Goal: Information Seeking & Learning: Learn about a topic

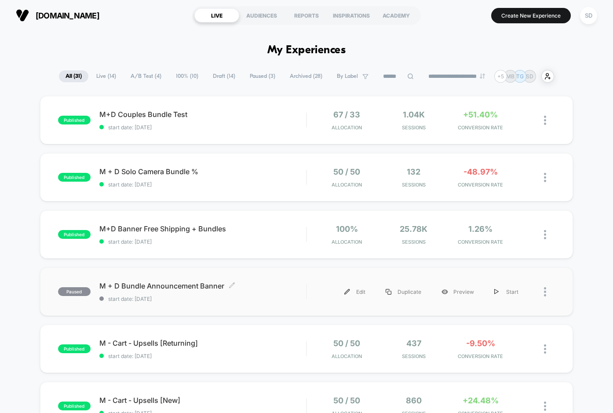
scroll to position [8, 0]
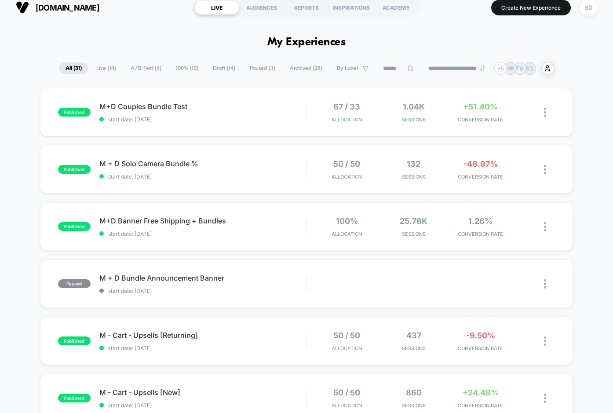
click at [98, 68] on span "Live ( 14 )" at bounding box center [106, 68] width 33 height 12
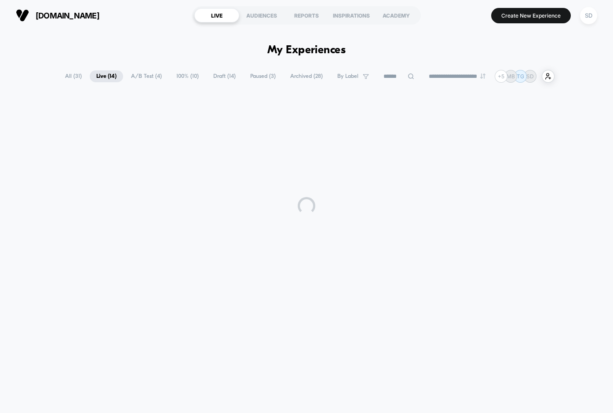
scroll to position [0, 0]
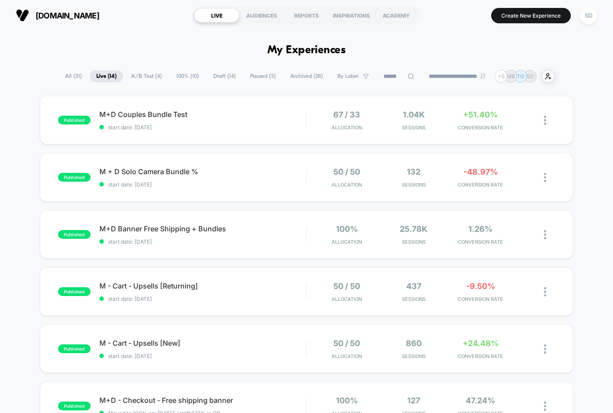
click at [141, 76] on span "A/B Test ( 4 )" at bounding box center [147, 76] width 44 height 12
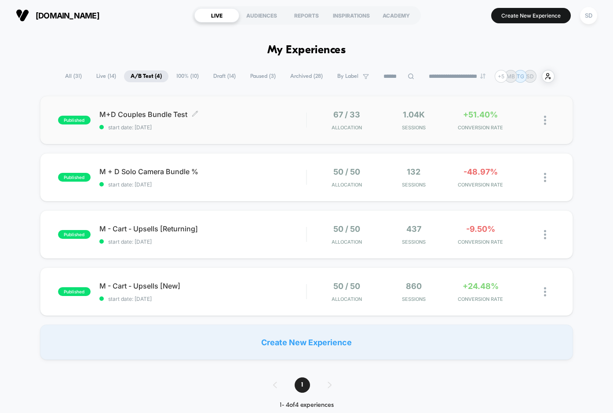
click at [145, 111] on span "M+D Couples Bundle Test Click to edit experience details" at bounding box center [202, 114] width 207 height 9
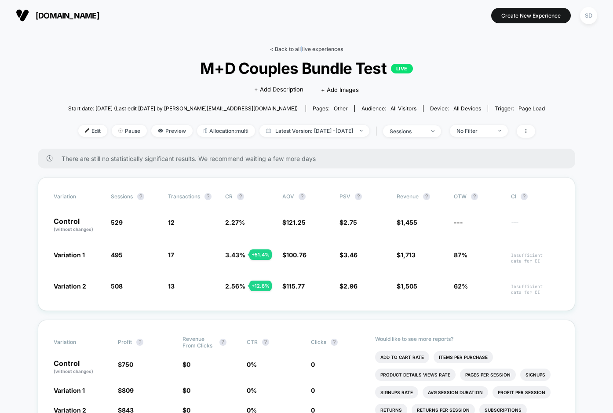
click at [301, 48] on link "< Back to all live experiences" at bounding box center [306, 49] width 73 height 7
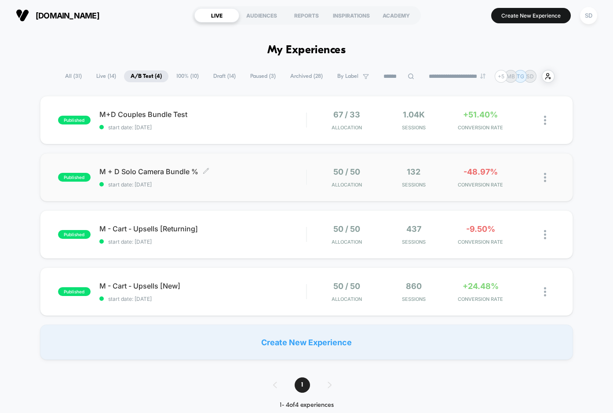
click at [145, 178] on div "M + D Solo Camera Bundle % Click to edit experience details Click to edit exper…" at bounding box center [202, 177] width 207 height 21
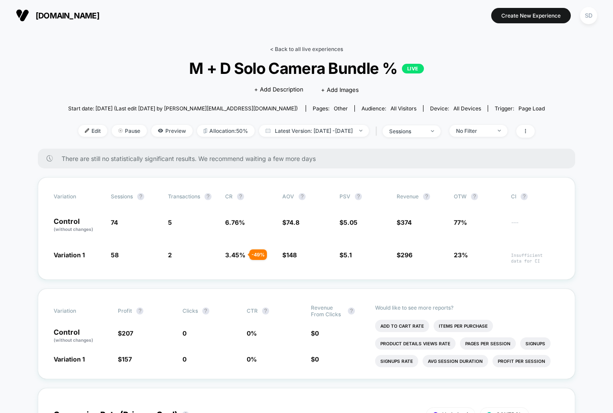
click at [290, 49] on link "< Back to all live experiences" at bounding box center [306, 49] width 73 height 7
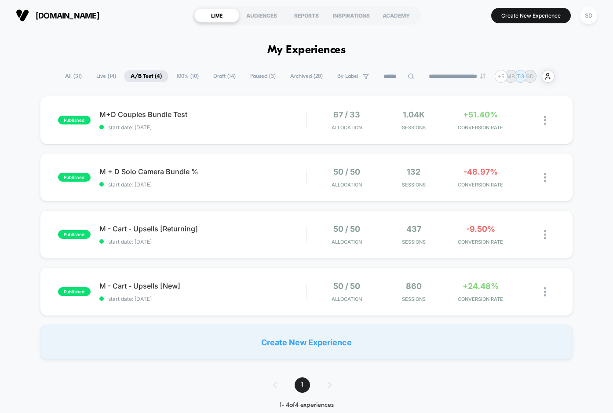
click at [103, 76] on span "Live ( 14 )" at bounding box center [106, 76] width 33 height 12
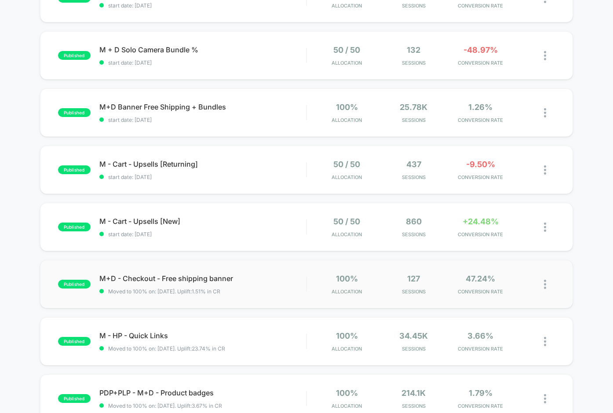
scroll to position [132, 0]
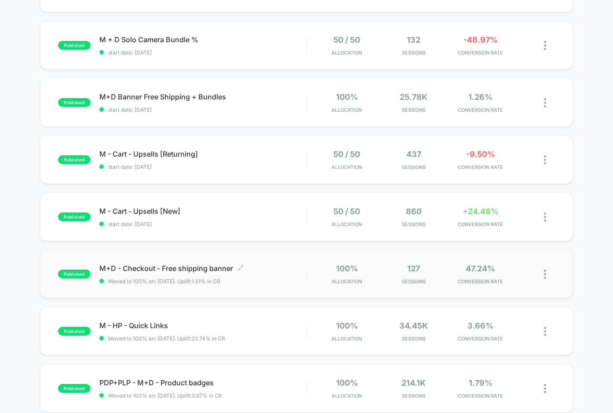
click at [121, 271] on span "M+D - Checkout - Free shipping banner Click to edit experience details" at bounding box center [202, 268] width 207 height 9
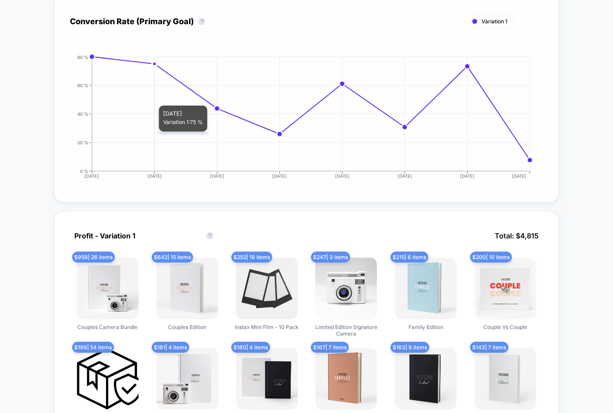
scroll to position [517, 0]
